Goal: Find specific page/section: Find specific page/section

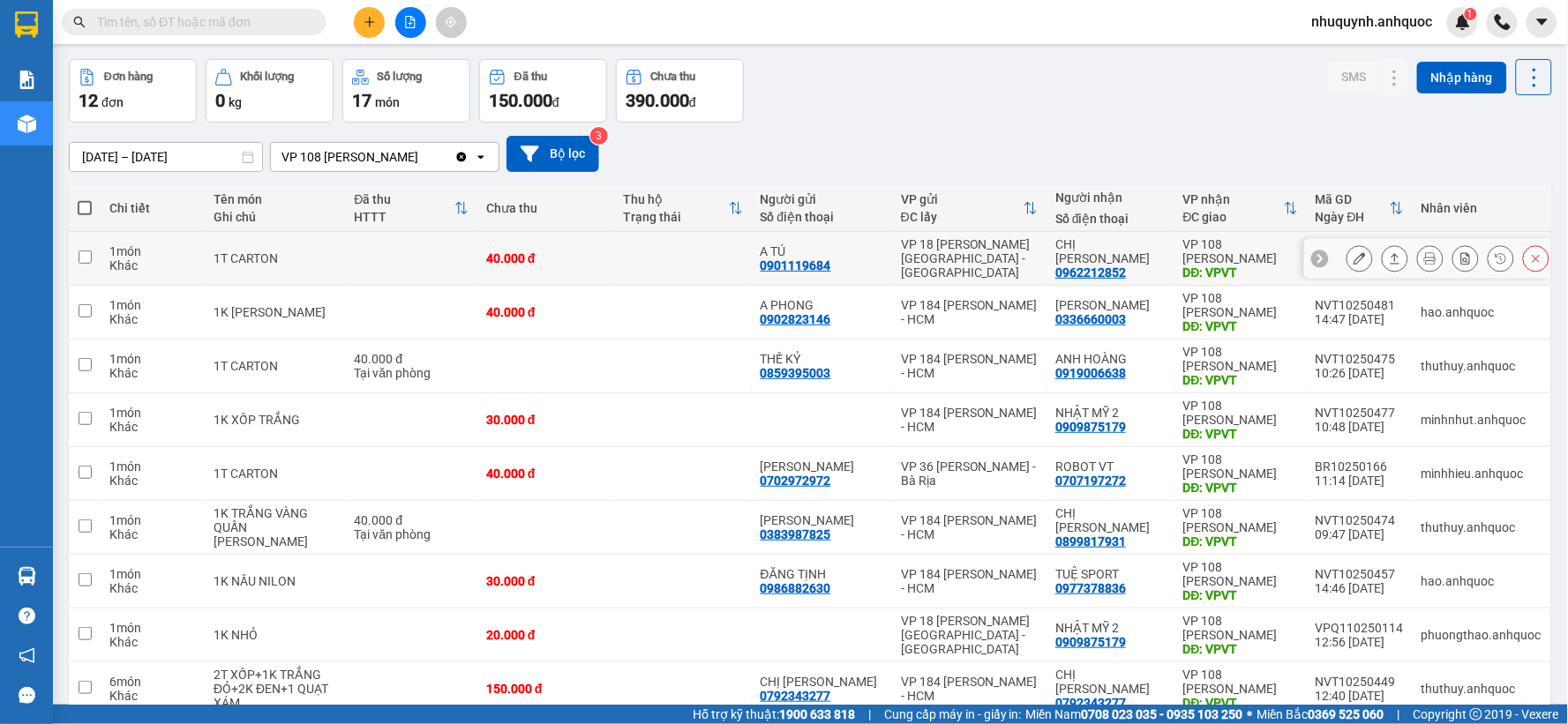
scroll to position [98, 0]
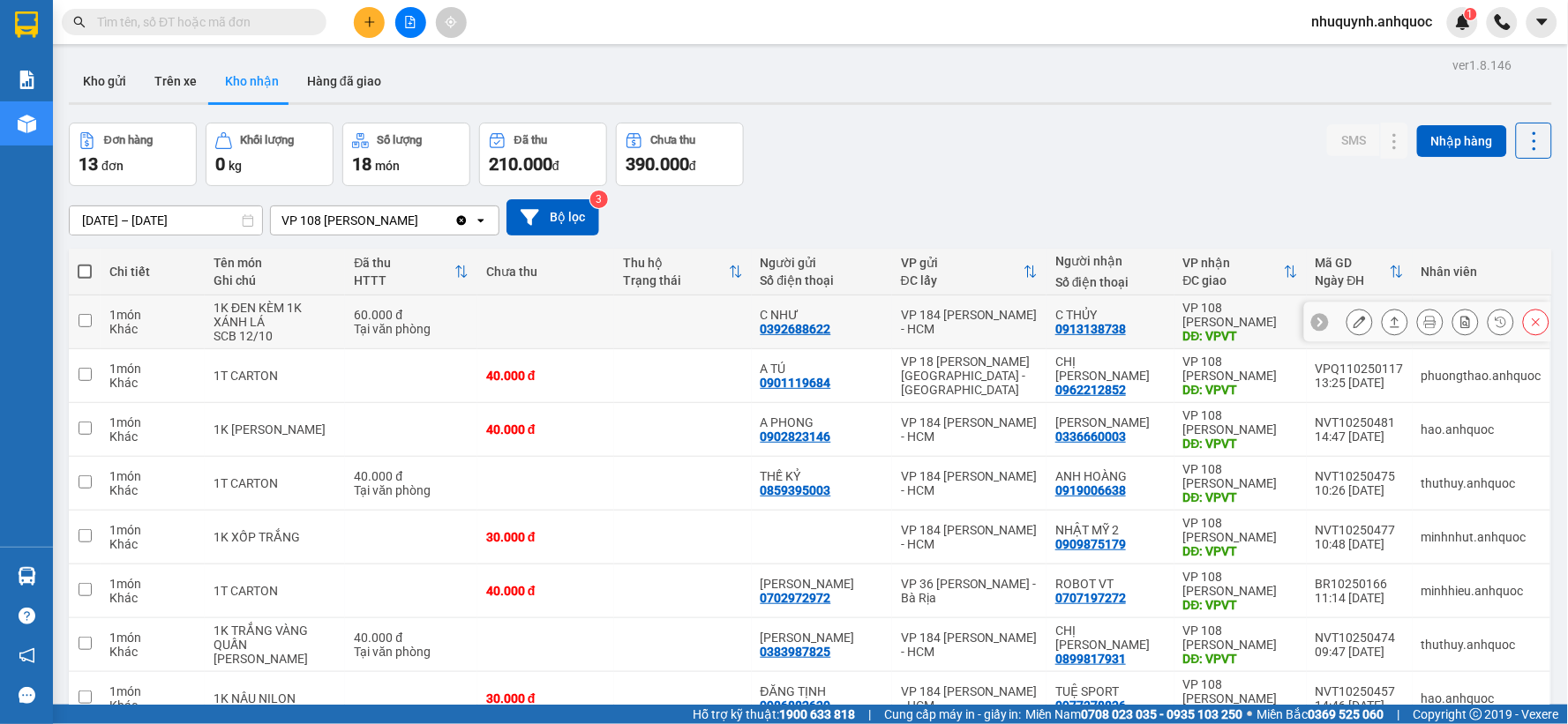
click at [634, 327] on td at bounding box center [682, 322] width 137 height 53
checkbox input "true"
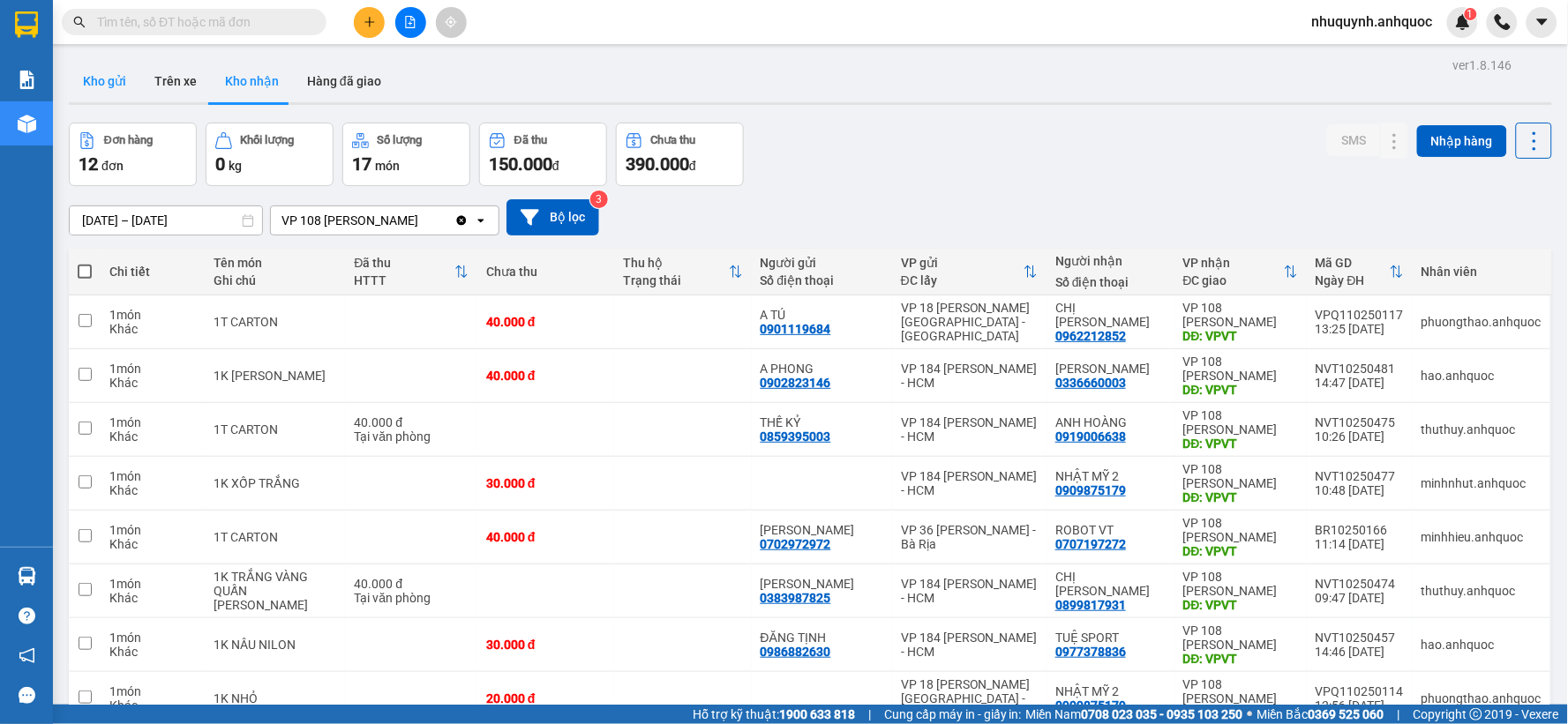
click at [101, 86] on button "Kho gửi" at bounding box center [104, 81] width 72 height 43
